Goal: Information Seeking & Learning: Check status

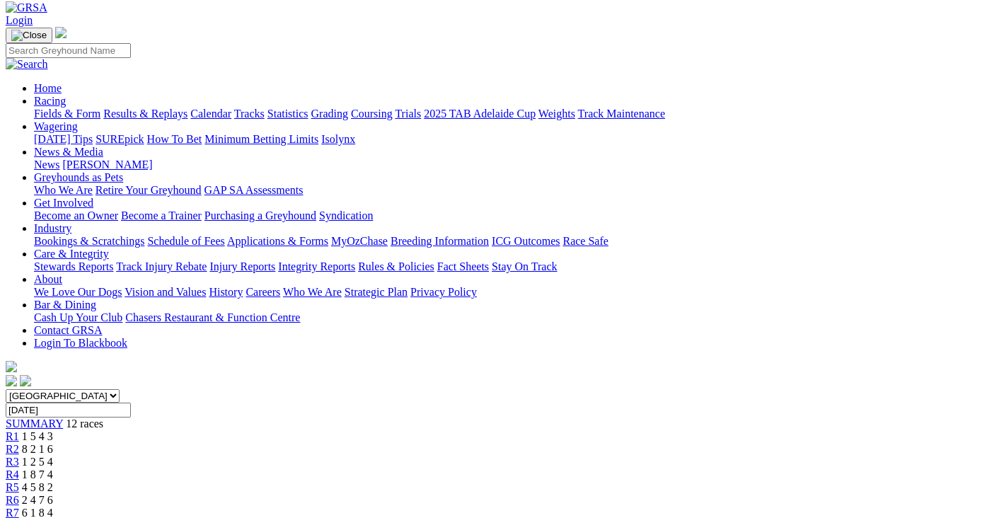
scroll to position [71, 0]
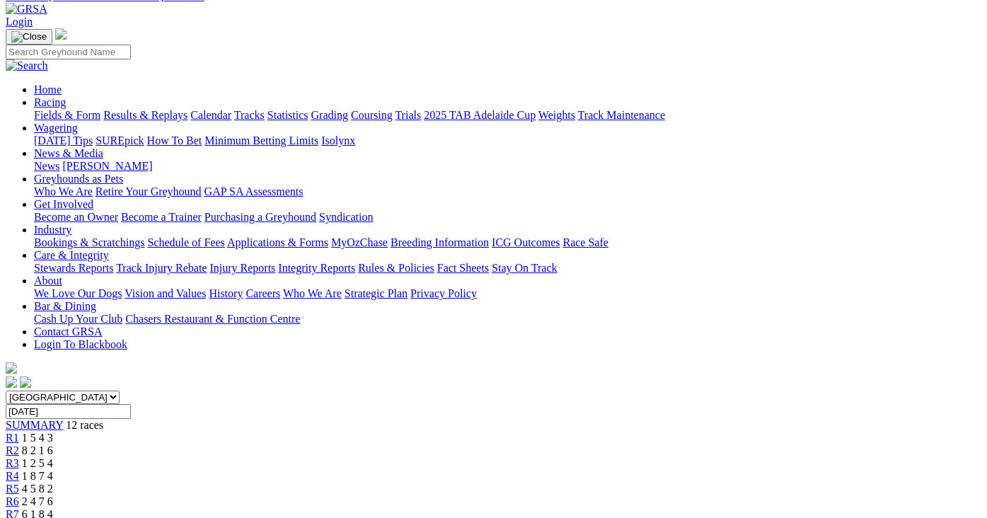
click at [53, 457] on span "1 2 5 4" at bounding box center [37, 463] width 31 height 12
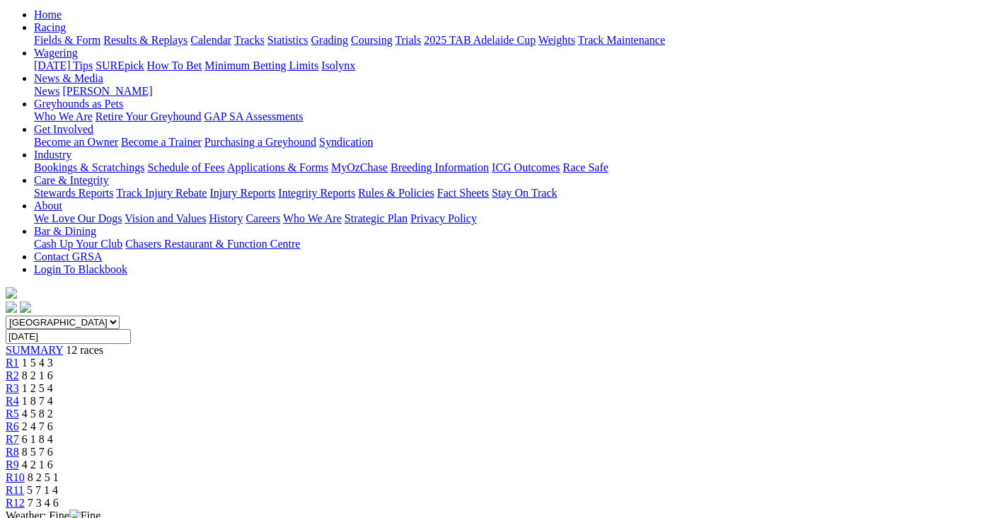
scroll to position [142, 0]
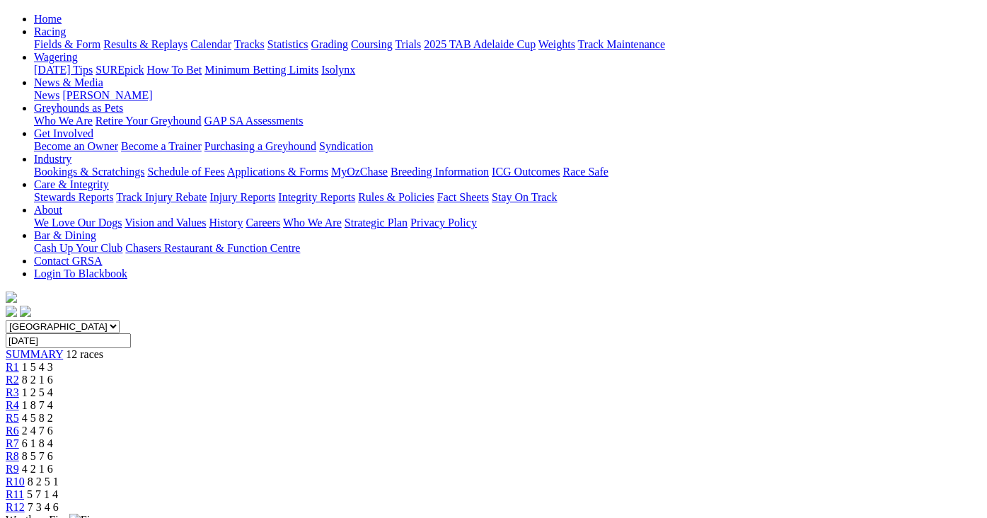
click at [369, 399] on div "R4 1 8 7 4" at bounding box center [494, 405] width 976 height 13
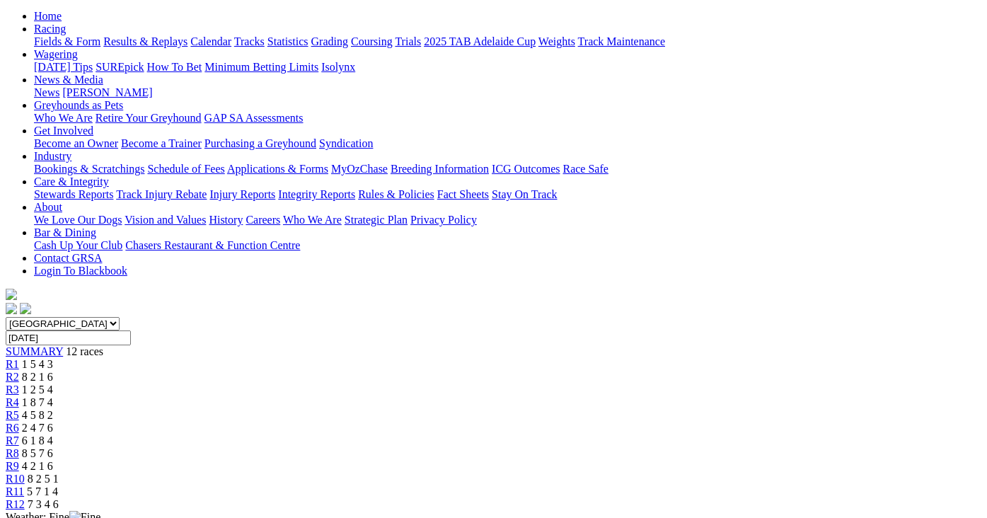
scroll to position [142, 0]
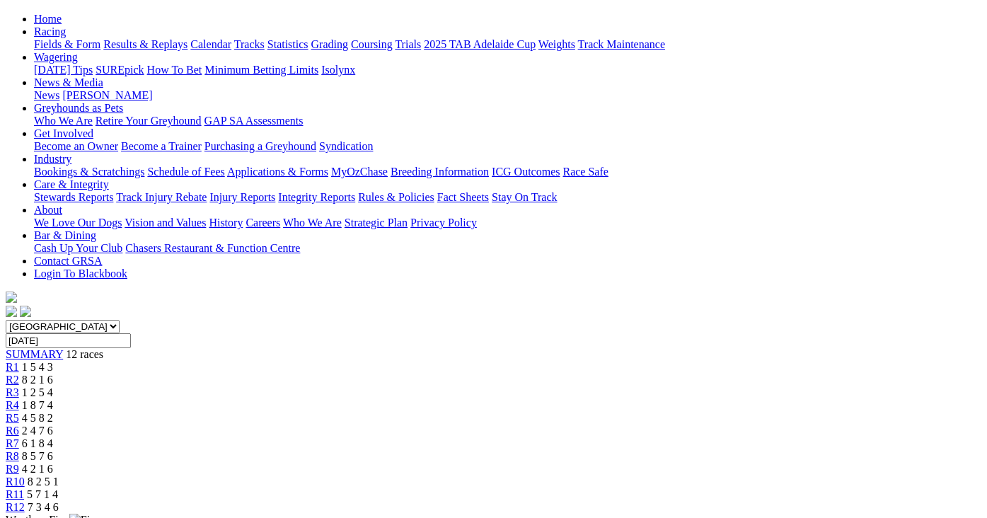
click at [53, 412] on span "4 5 8 2" at bounding box center [37, 418] width 31 height 12
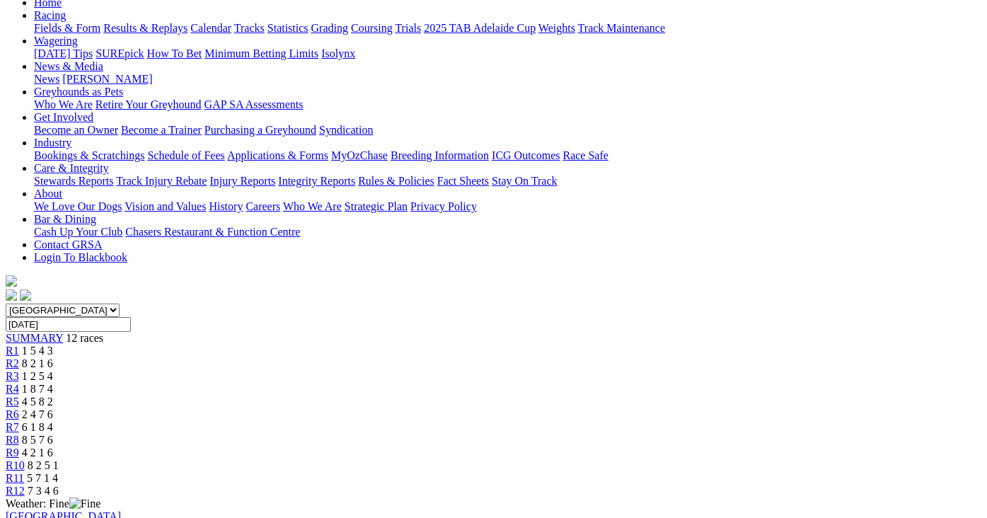
scroll to position [212, 0]
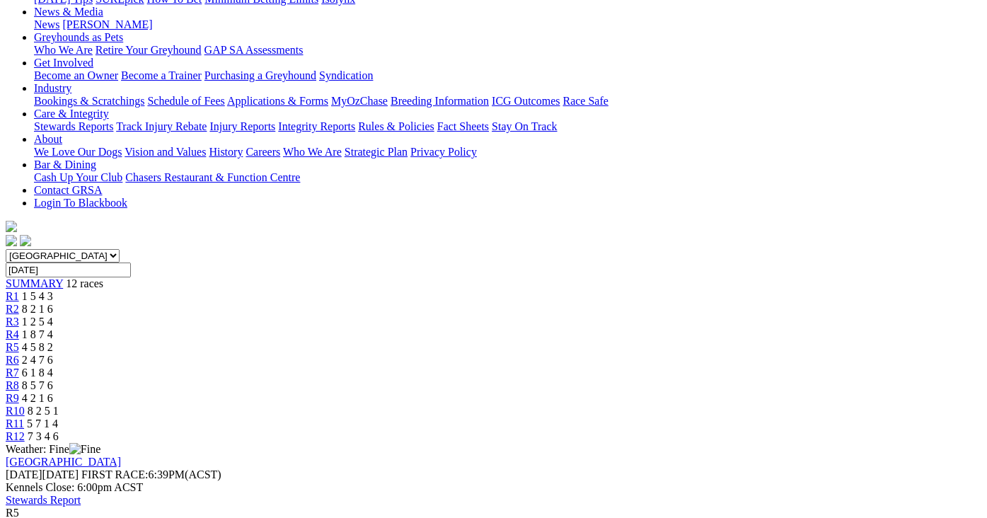
click at [53, 341] on span "4 5 8 2" at bounding box center [37, 347] width 31 height 12
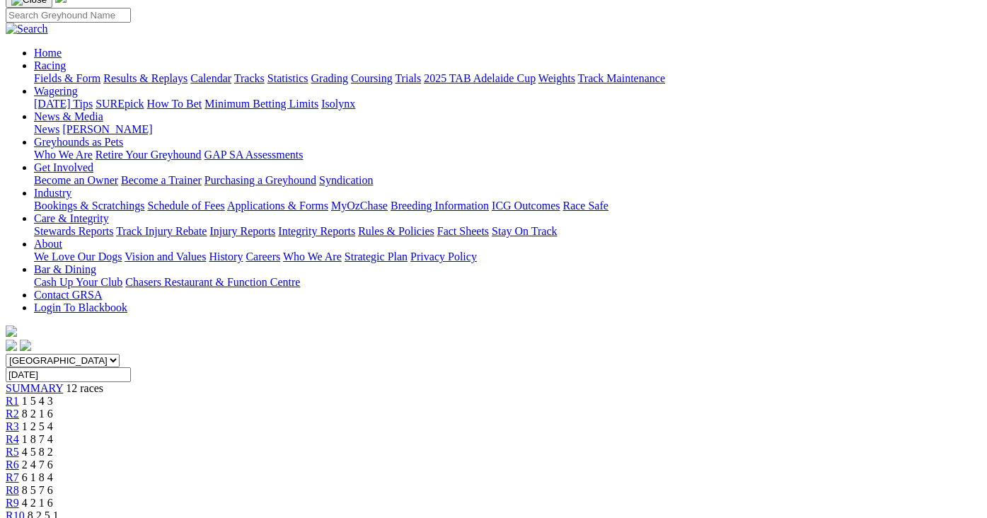
scroll to position [142, 0]
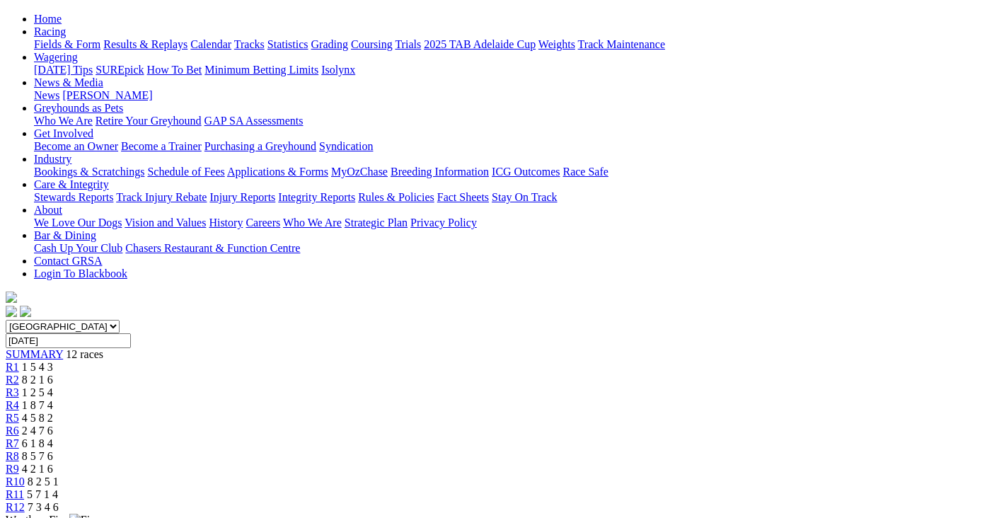
click at [53, 425] on span "2 4 7 6" at bounding box center [37, 431] width 31 height 12
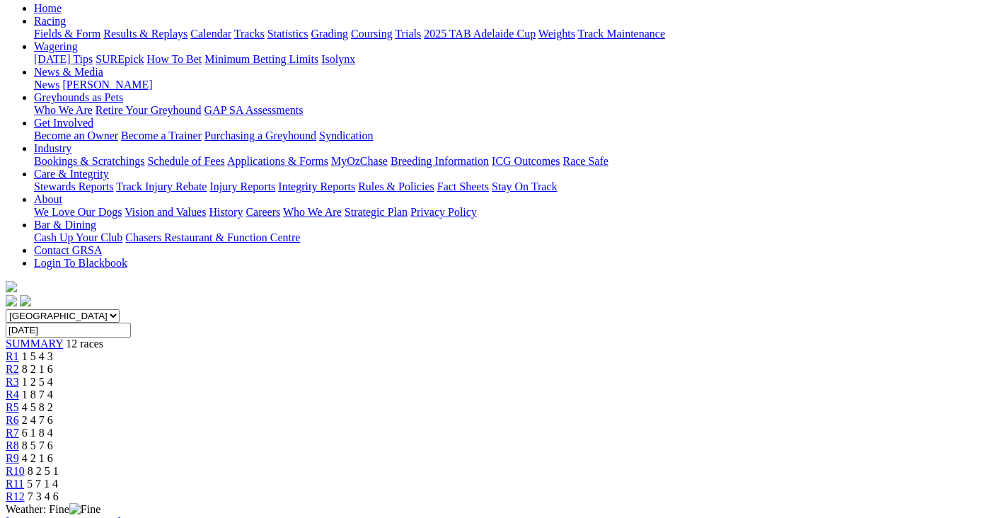
scroll to position [142, 0]
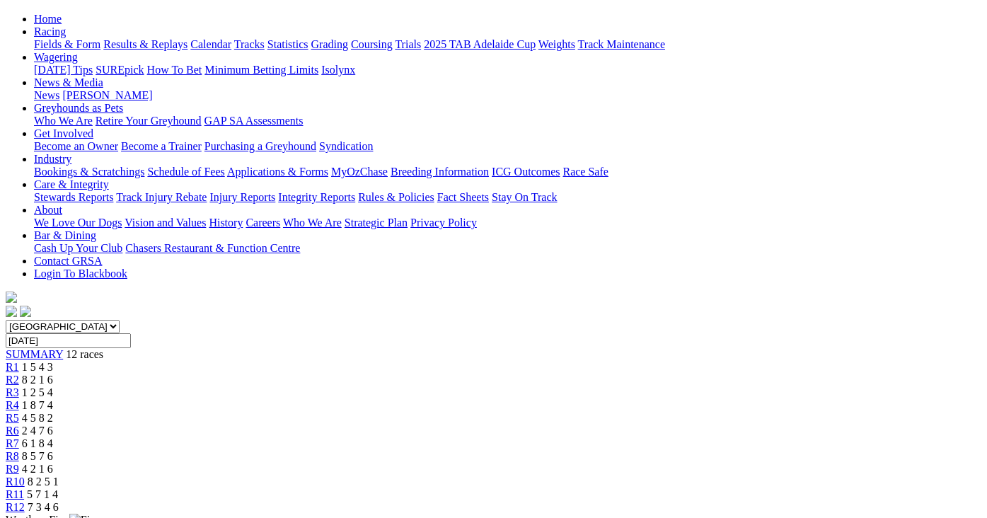
click at [570, 437] on div "R7 6 1 8 4" at bounding box center [494, 443] width 976 height 13
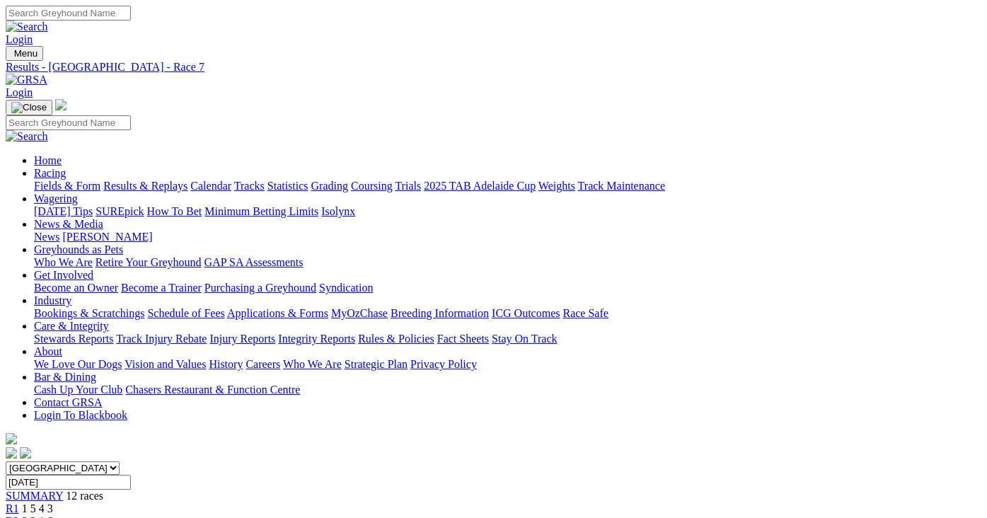
scroll to position [212, 0]
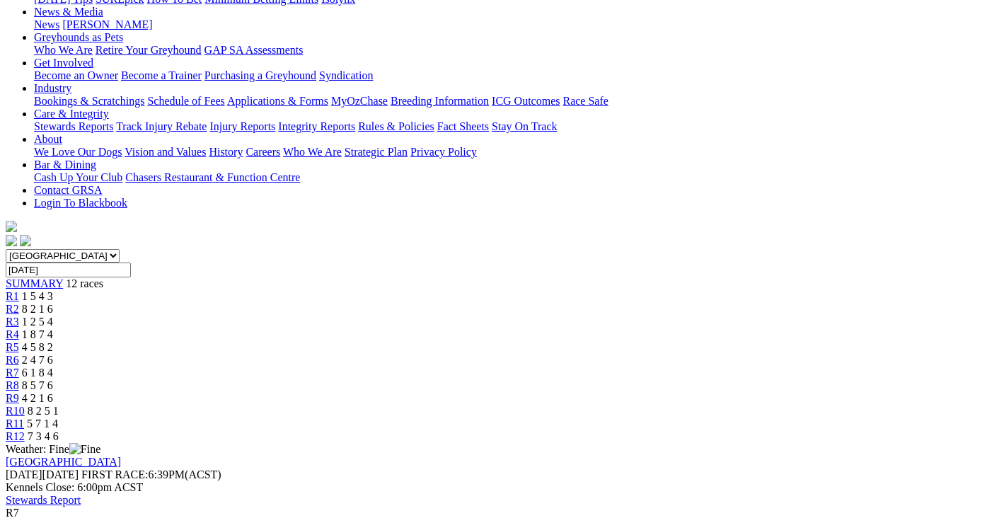
click at [53, 379] on span "8 5 7 6" at bounding box center [37, 385] width 31 height 12
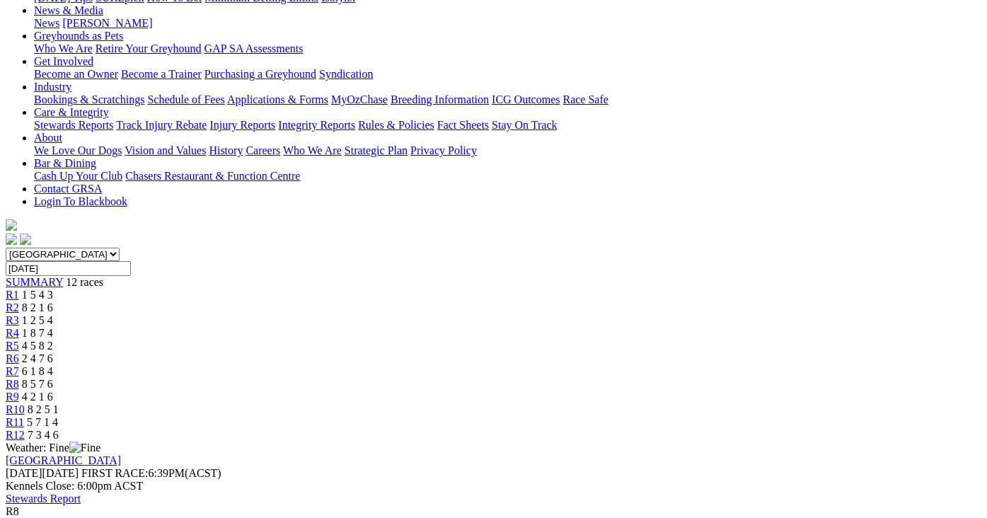
scroll to position [212, 0]
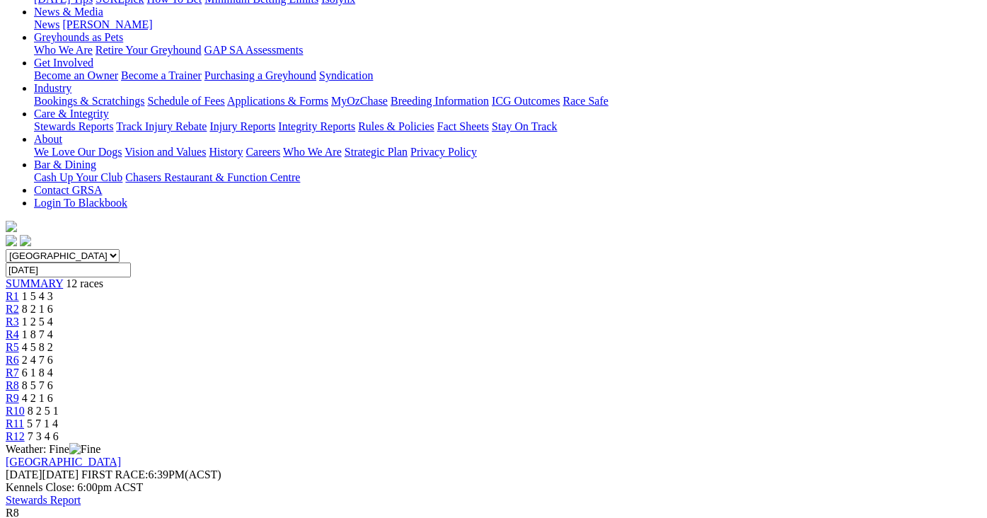
click at [53, 392] on span "4 2 1 6" at bounding box center [37, 398] width 31 height 12
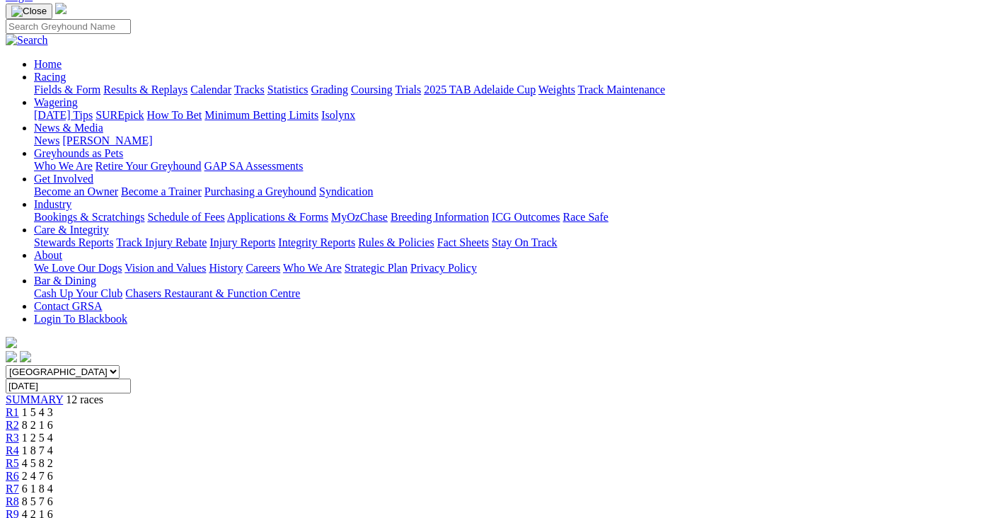
scroll to position [71, 0]
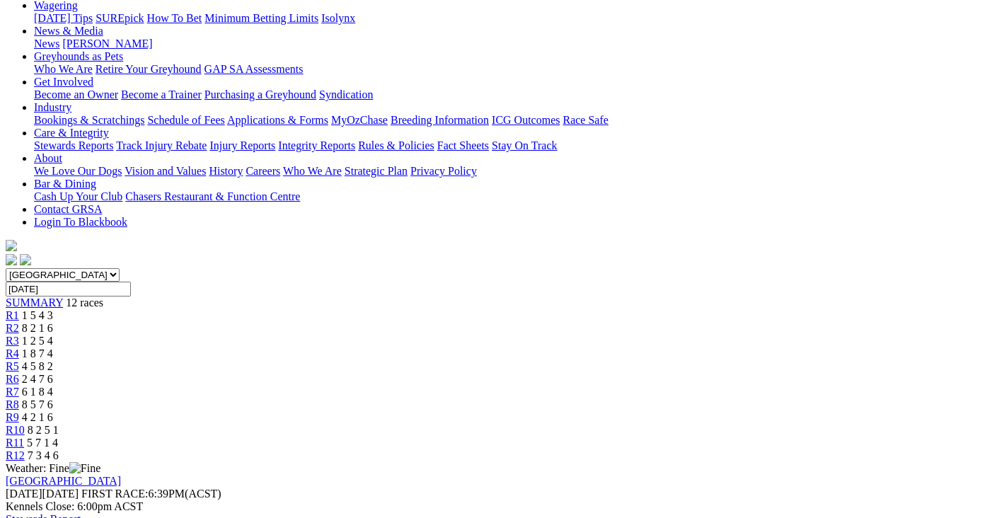
scroll to position [142, 0]
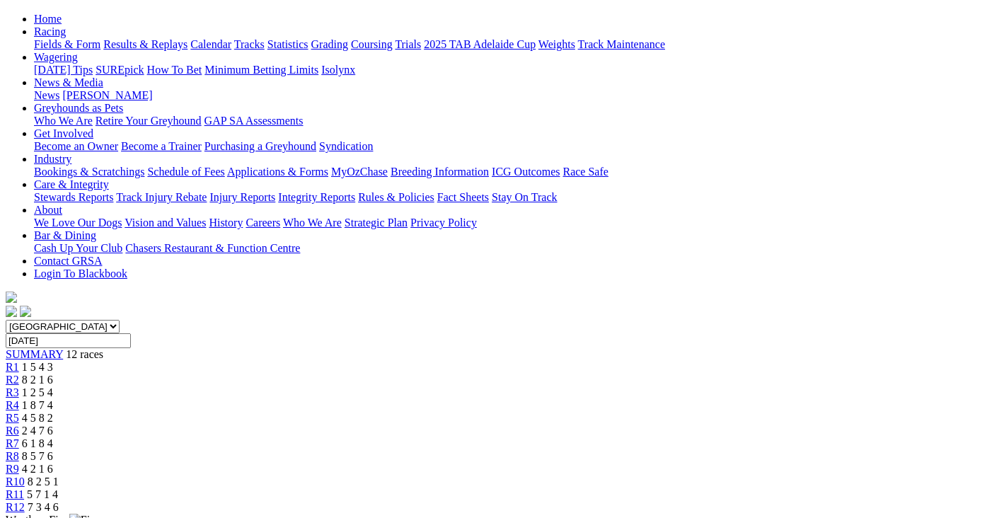
click at [828, 488] on div "R11 5 7 1 4" at bounding box center [494, 494] width 976 height 13
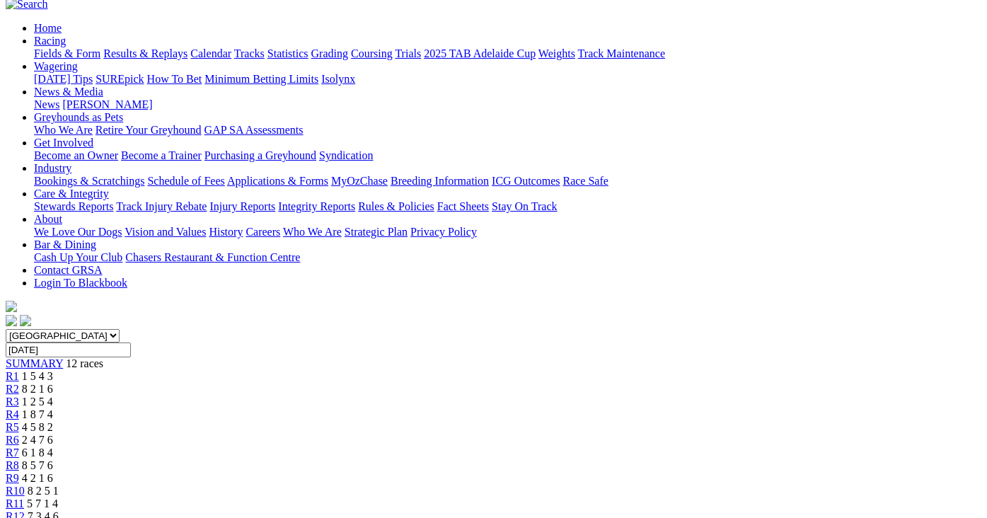
scroll to position [71, 0]
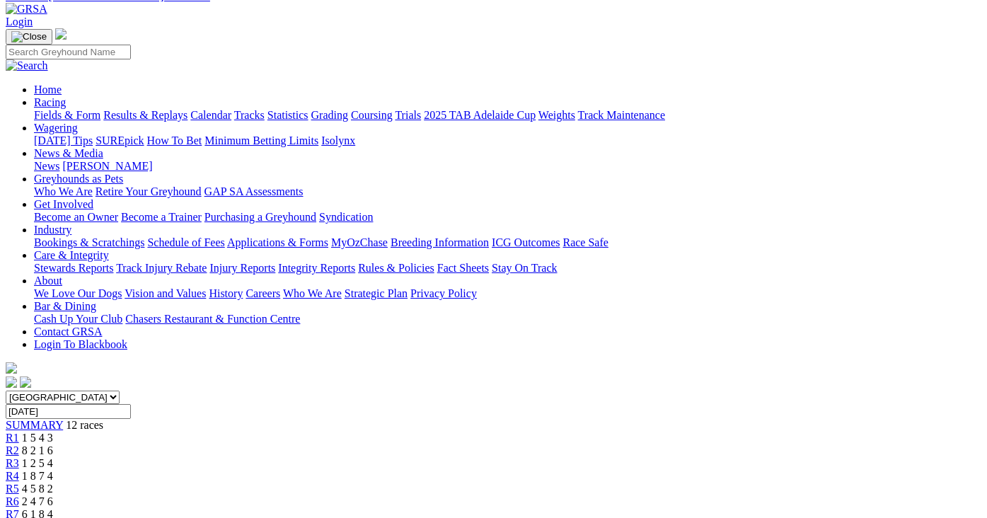
click at [53, 508] on span "6 1 8 4" at bounding box center [37, 514] width 31 height 12
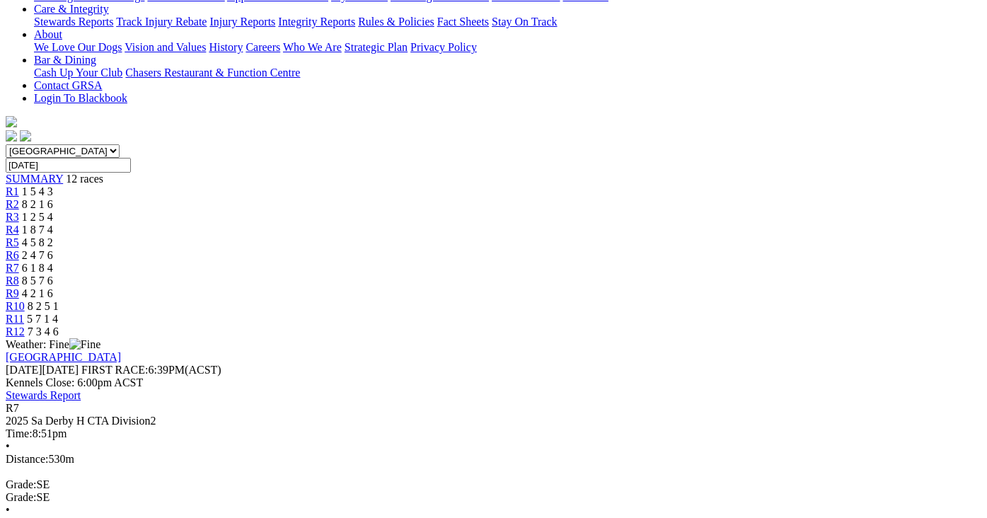
scroll to position [354, 0]
